Goal: Complete application form

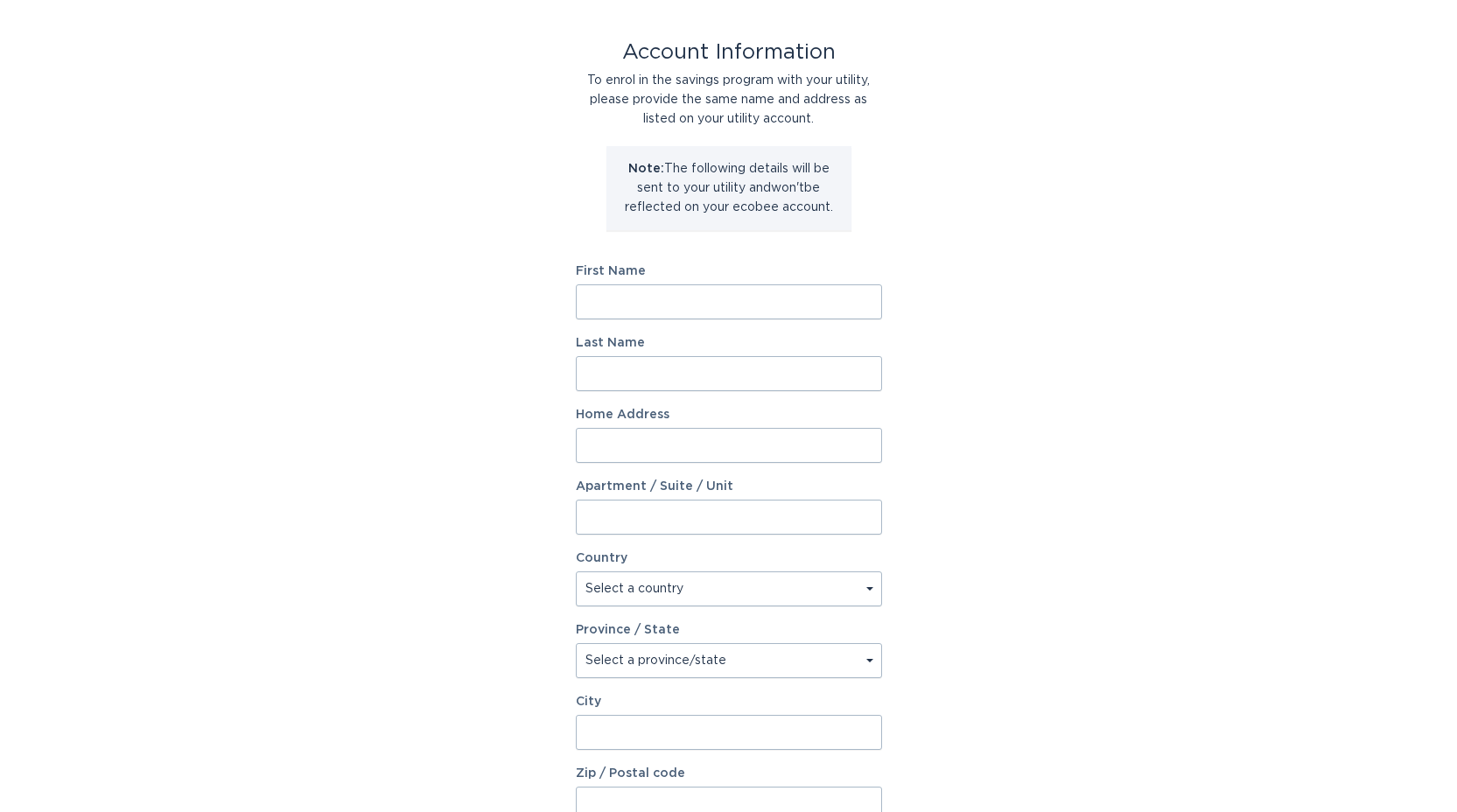
scroll to position [77, 0]
click at [609, 300] on input "First Name" at bounding box center [728, 299] width 307 height 35
type input "[PERSON_NAME]"
click at [638, 369] on input "Last Name" at bounding box center [728, 371] width 307 height 35
type input "[PERSON_NAME]"
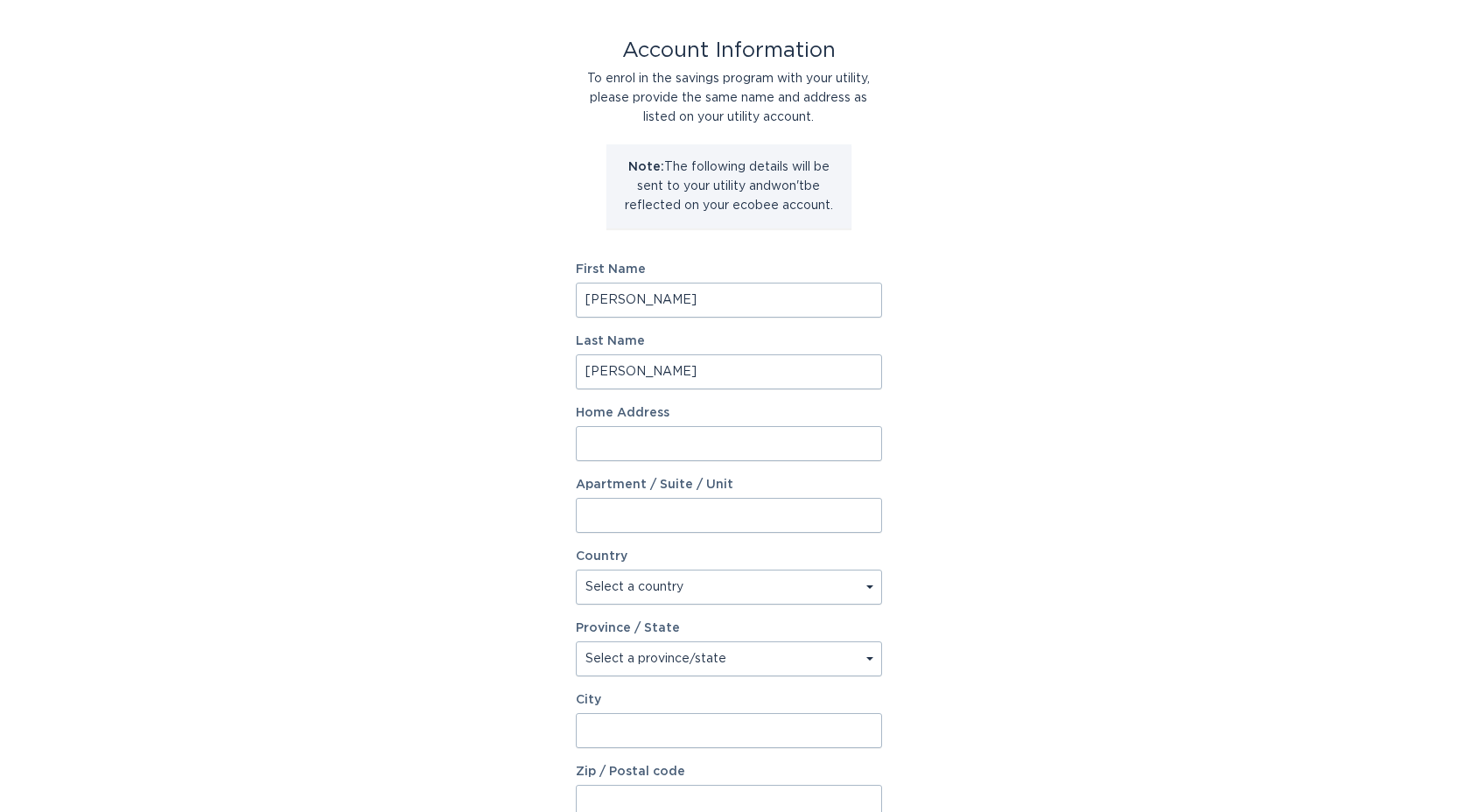
drag, startPoint x: 634, startPoint y: 441, endPoint x: 643, endPoint y: 448, distance: 11.4
click at [643, 448] on input "Home Address" at bounding box center [728, 443] width 307 height 35
type input "[STREET_ADDRESS]"
click at [624, 520] on input "Apartment / Suite / Unit" at bounding box center [728, 515] width 307 height 35
type input "mh143"
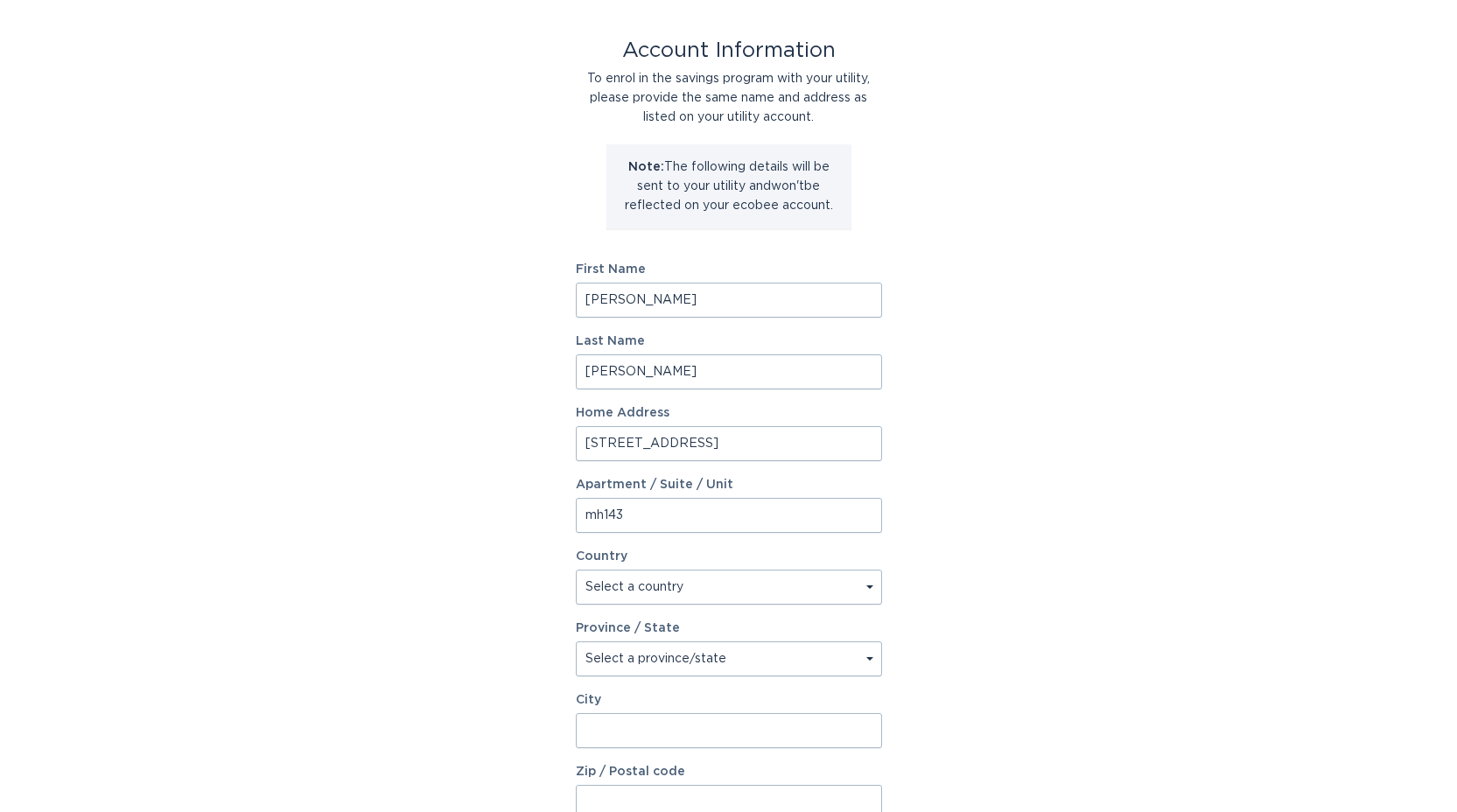
click at [673, 581] on select "Select a country [GEOGRAPHIC_DATA] [GEOGRAPHIC_DATA]" at bounding box center [728, 586] width 307 height 35
select select "US"
click at [576, 569] on select "Select a country [GEOGRAPHIC_DATA] [GEOGRAPHIC_DATA]" at bounding box center [728, 586] width 307 height 35
click at [644, 614] on form "First Name [PERSON_NAME] Last Name [PERSON_NAME] Home Address [STREET_ADDRESS][…" at bounding box center [728, 567] width 307 height 609
click at [785, 666] on select "Select a province/state [US_STATE] [US_STATE] [US_STATE] [US_STATE] [US_STATE] …" at bounding box center [728, 658] width 307 height 35
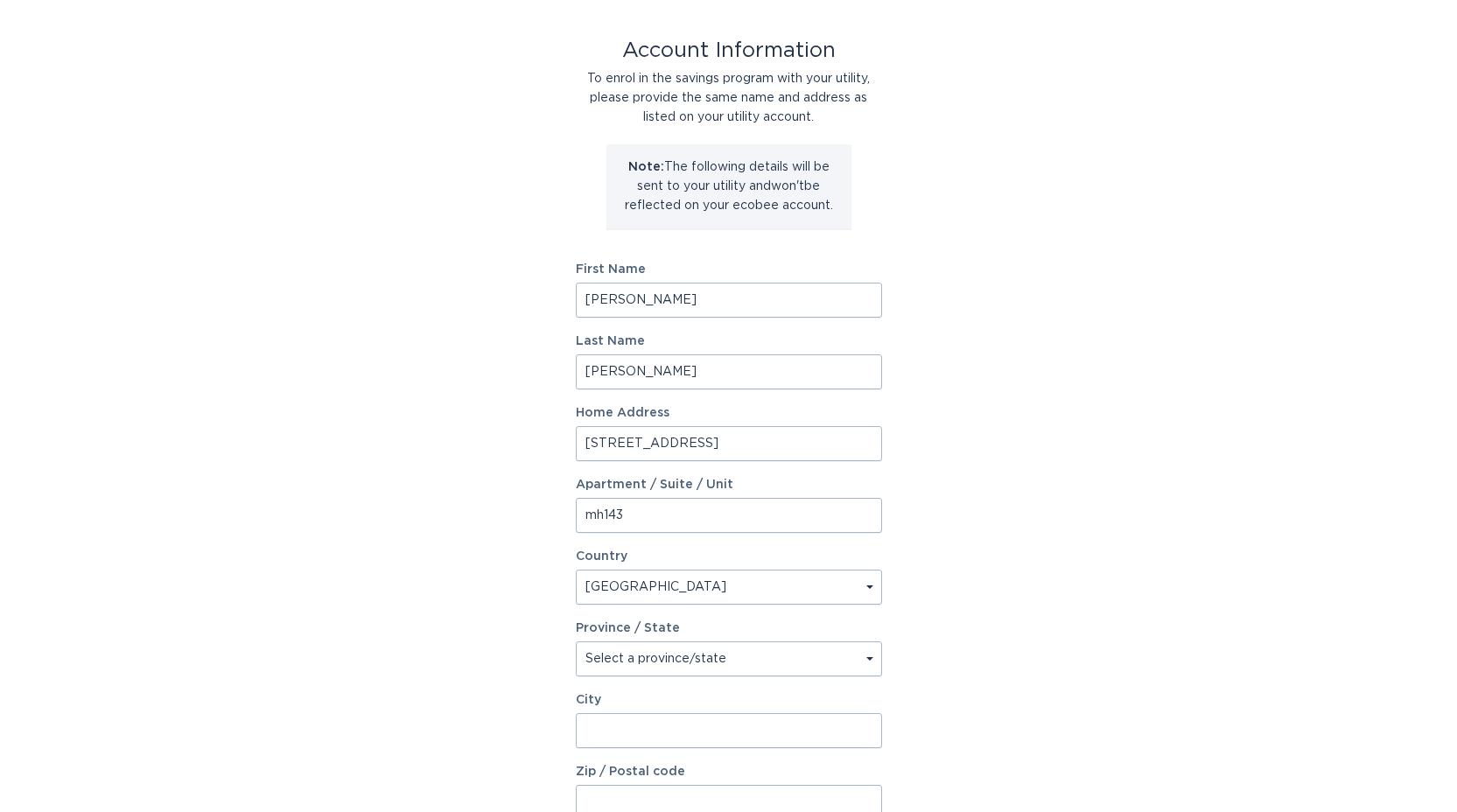
select select "AZ"
click at [576, 641] on select "Select a province/state [US_STATE] [US_STATE] [US_STATE] [US_STATE] [US_STATE] …" at bounding box center [728, 658] width 307 height 35
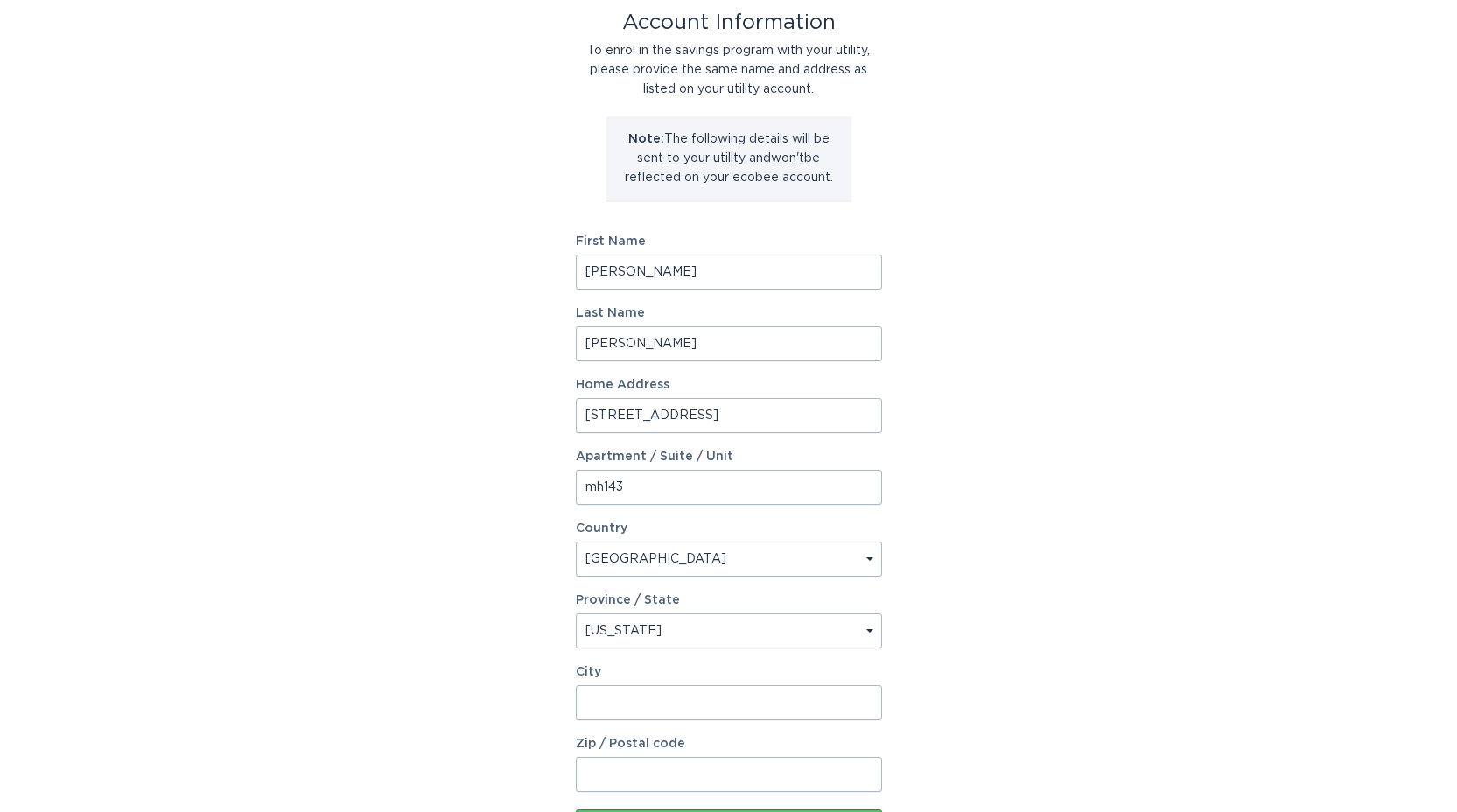
scroll to position [113, 0]
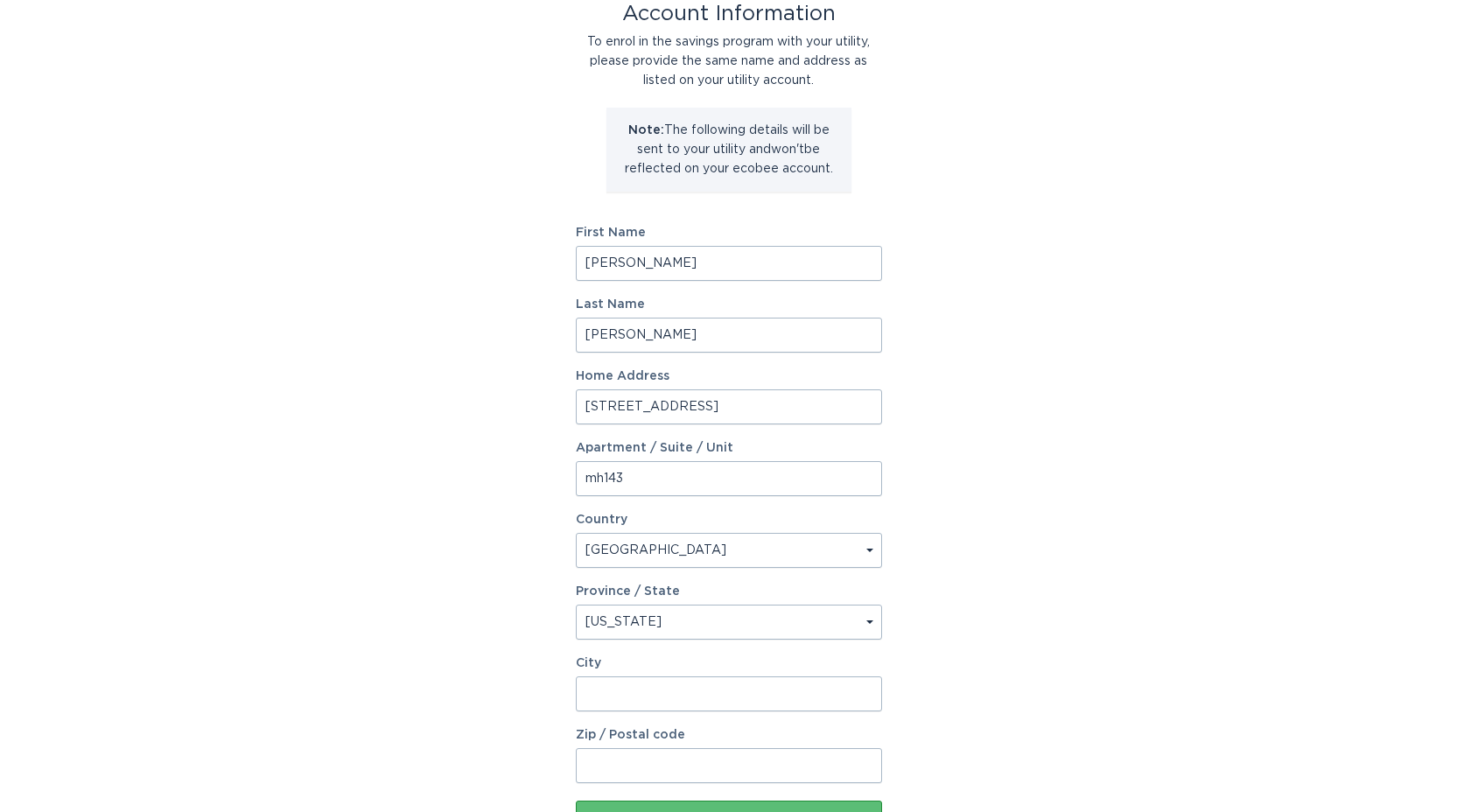
click at [696, 692] on input "City" at bounding box center [728, 693] width 307 height 35
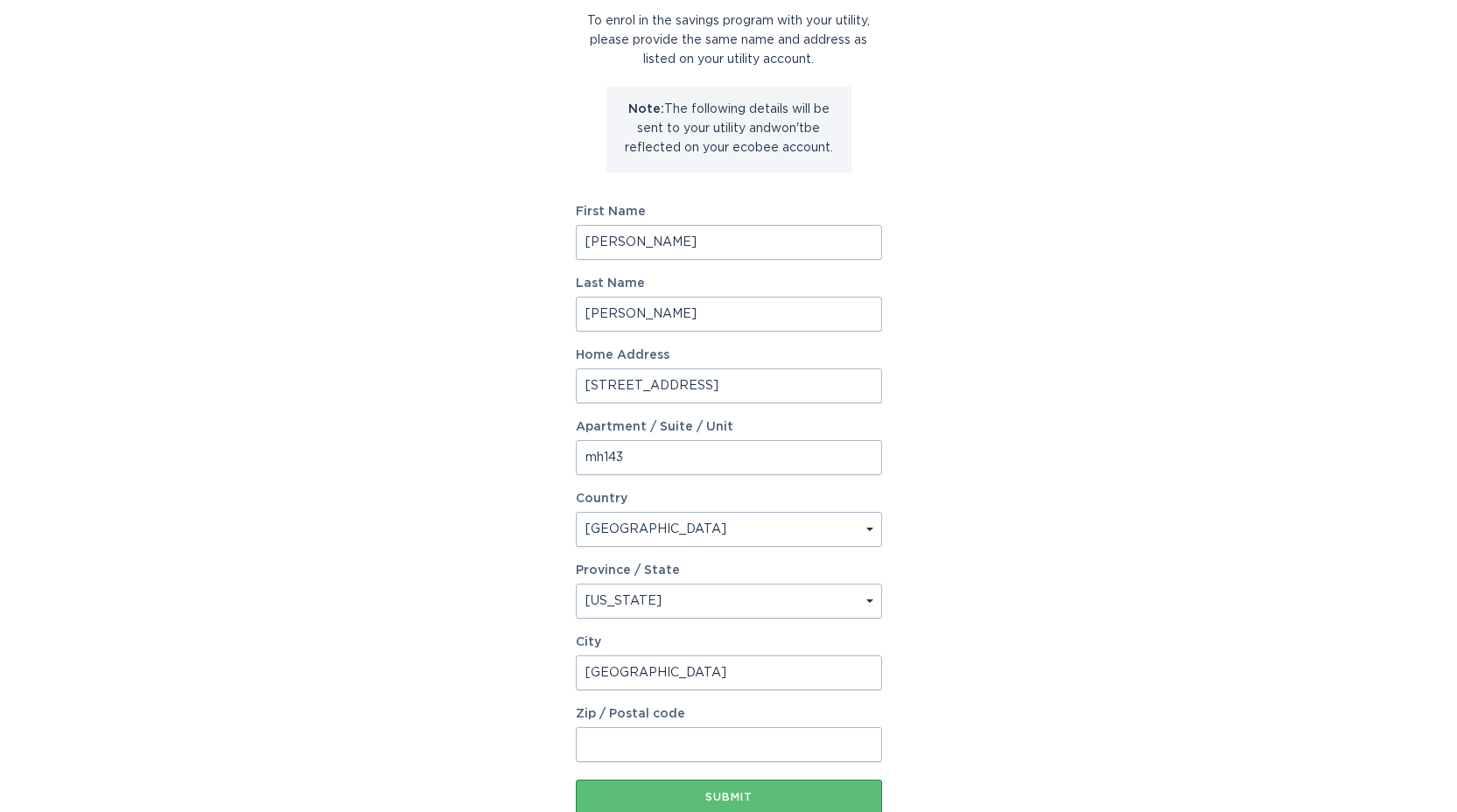
scroll to position [129, 0]
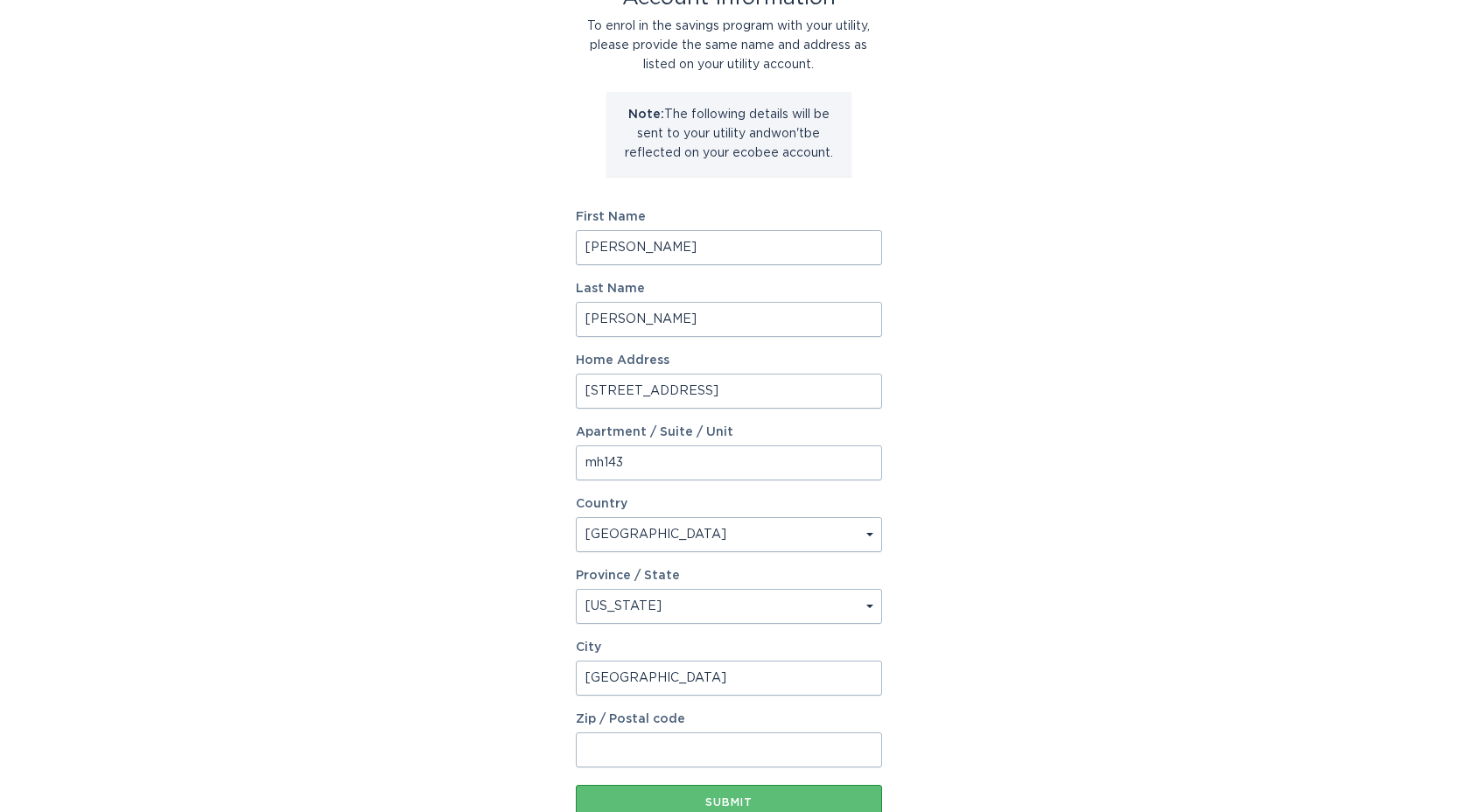
type input "[GEOGRAPHIC_DATA]"
click at [720, 759] on input "Zip / Postal code" at bounding box center [728, 749] width 307 height 35
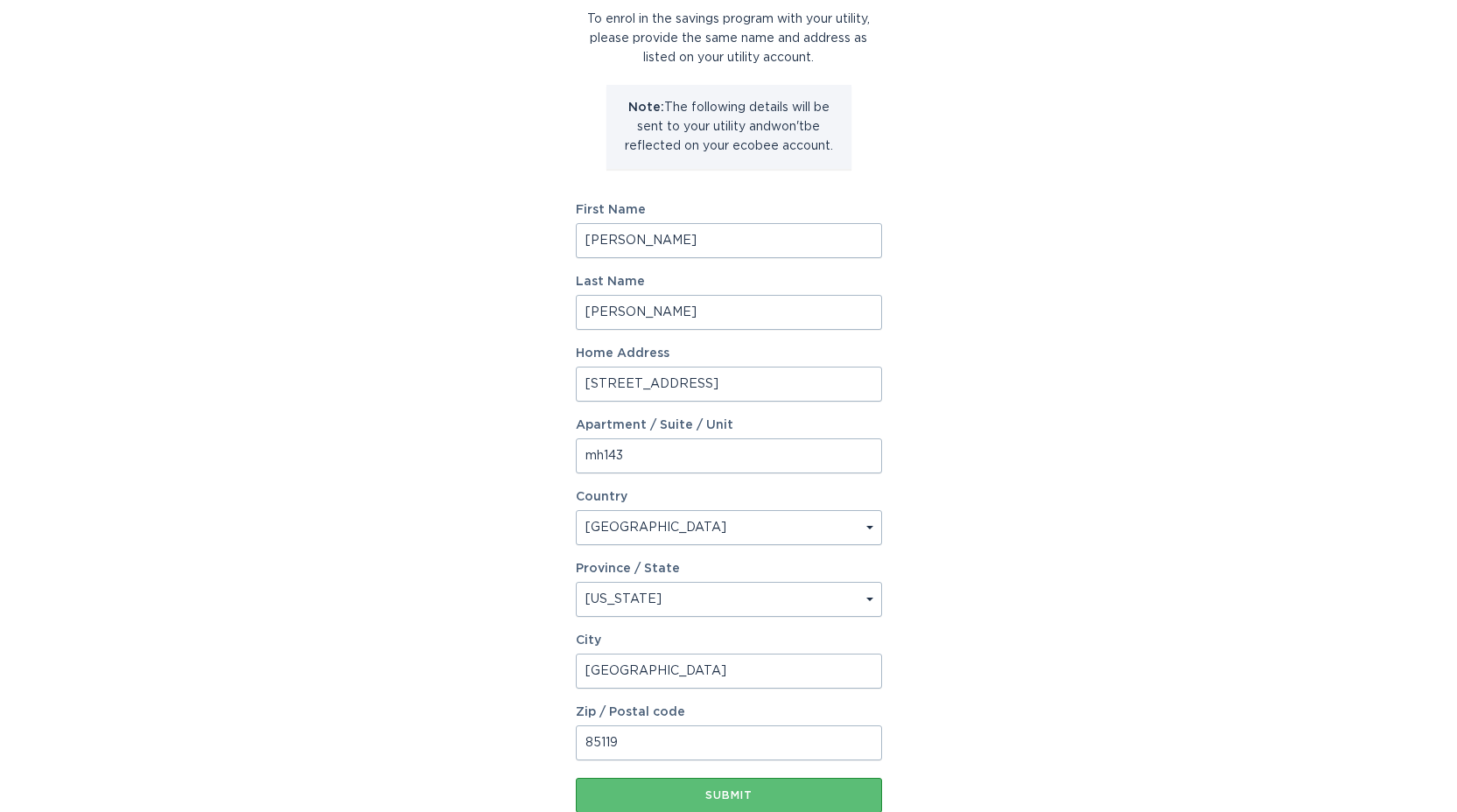
scroll to position [138, 0]
type input "85119"
click at [605, 462] on input "mh143" at bounding box center [728, 455] width 307 height 35
click at [608, 452] on input "mh143" at bounding box center [728, 455] width 307 height 35
click at [603, 451] on input "mh143" at bounding box center [728, 455] width 307 height 35
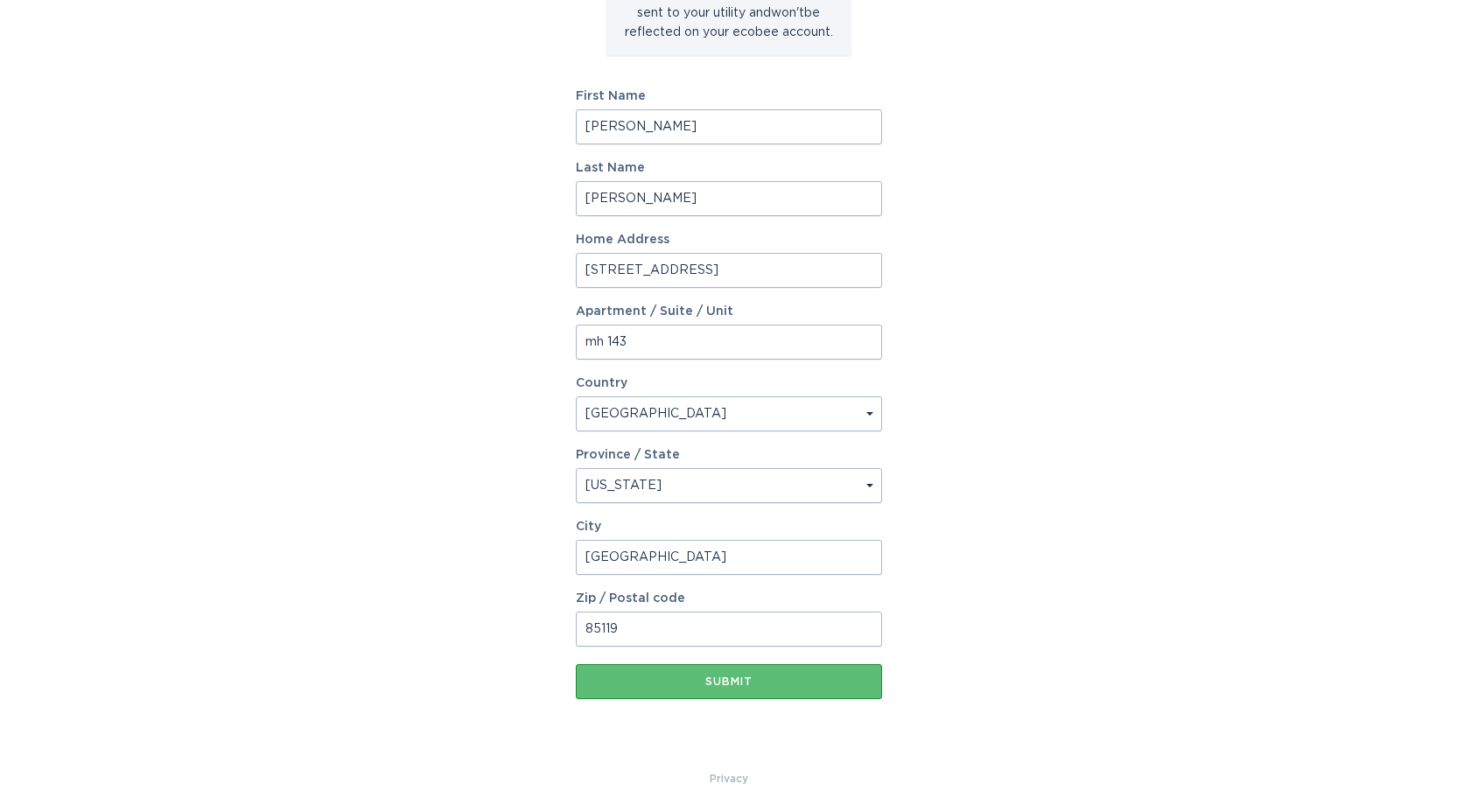
scroll to position [249, 0]
type input "mh 143"
click at [664, 680] on div "Submit" at bounding box center [728, 683] width 289 height 11
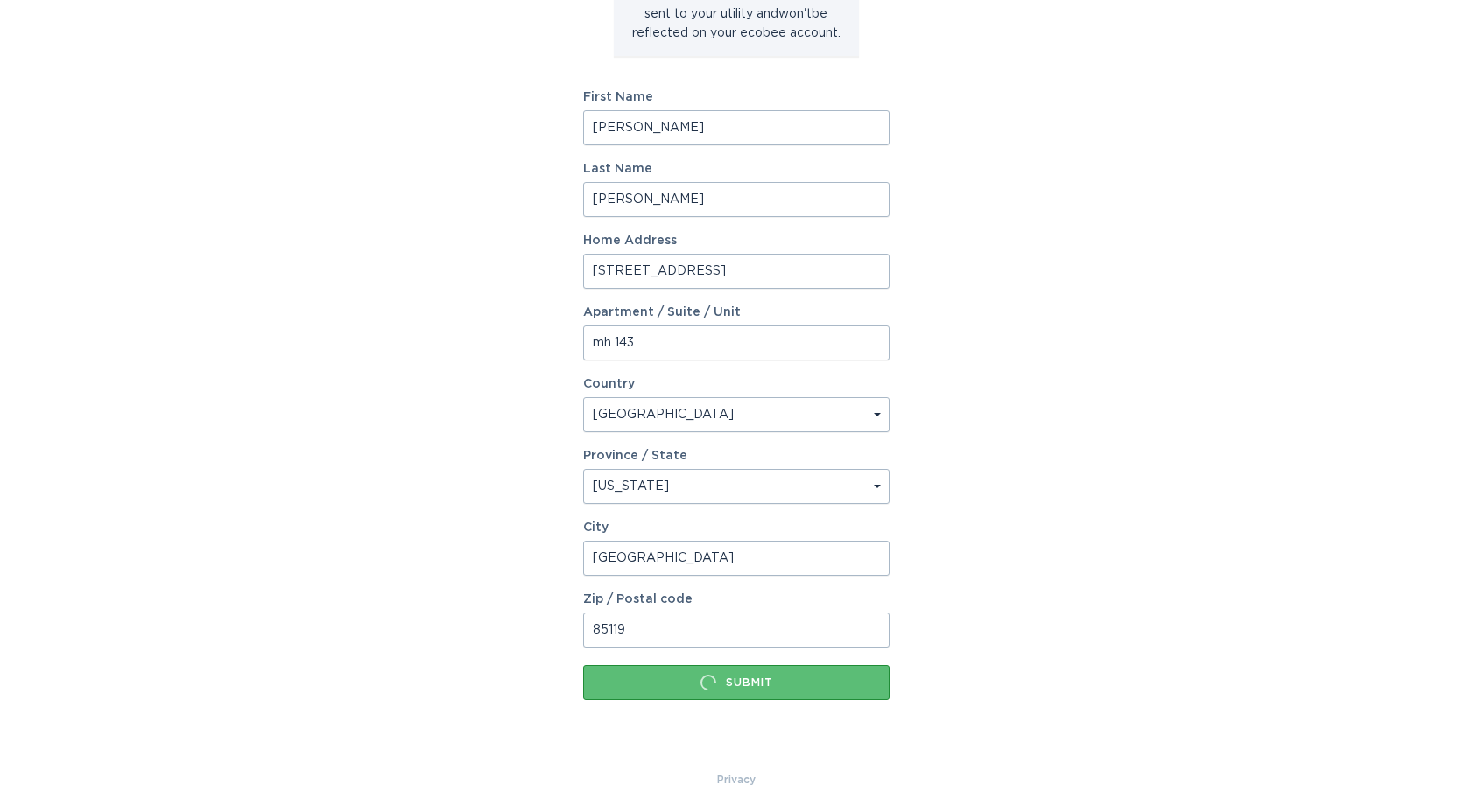
scroll to position [0, 0]
